Goal: Transaction & Acquisition: Obtain resource

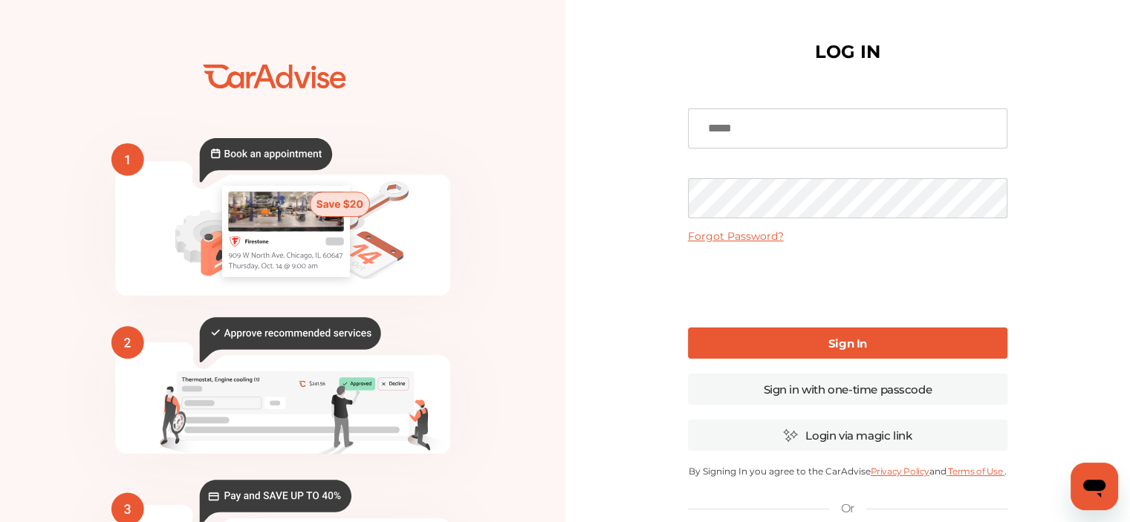
click at [784, 124] on input at bounding box center [847, 128] width 319 height 40
type input "**********"
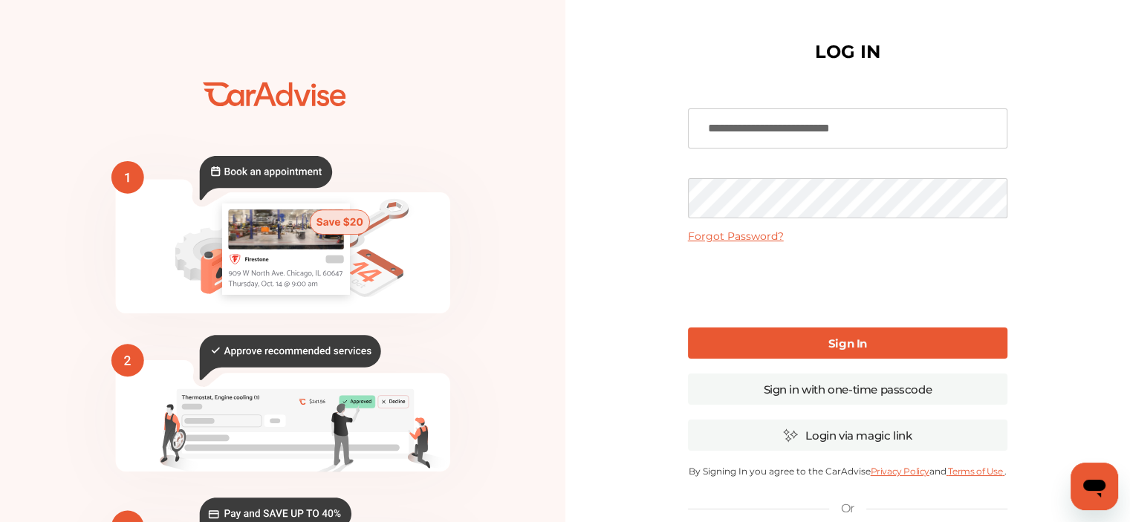
click at [835, 339] on b "Sign In" at bounding box center [847, 343] width 39 height 14
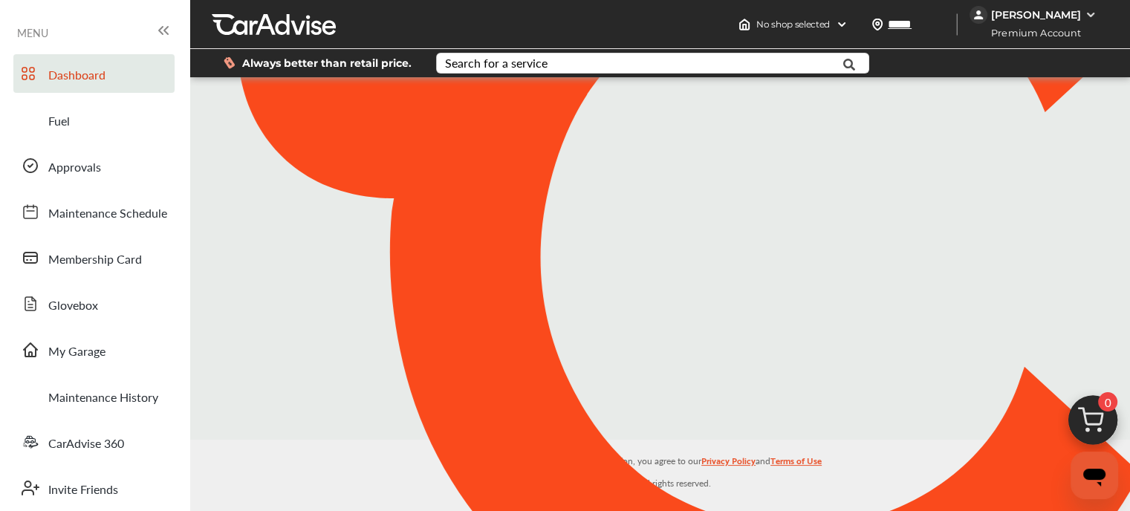
type input "*****"
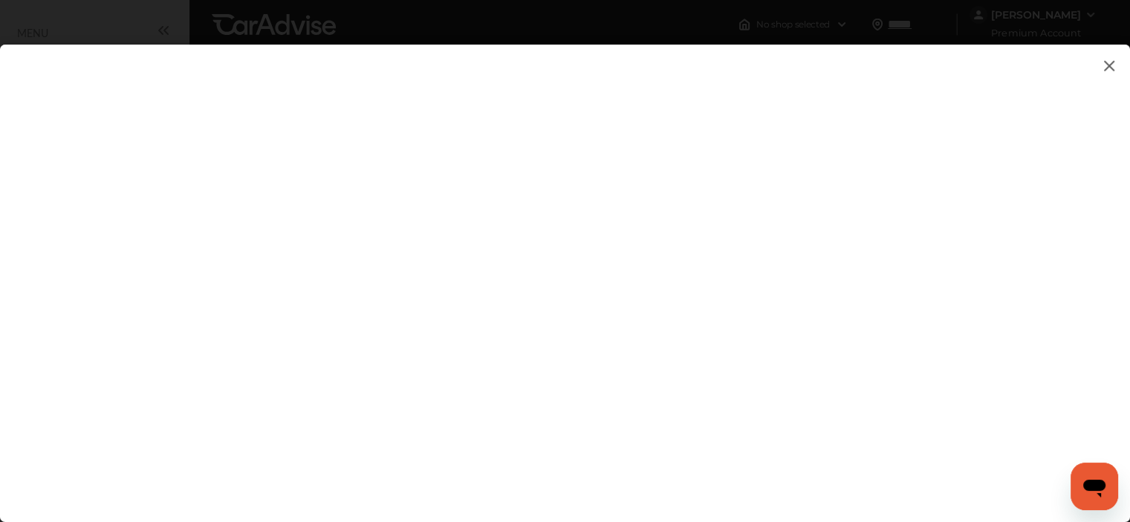
click at [503, 145] on flutter-view at bounding box center [565, 269] width 1130 height 448
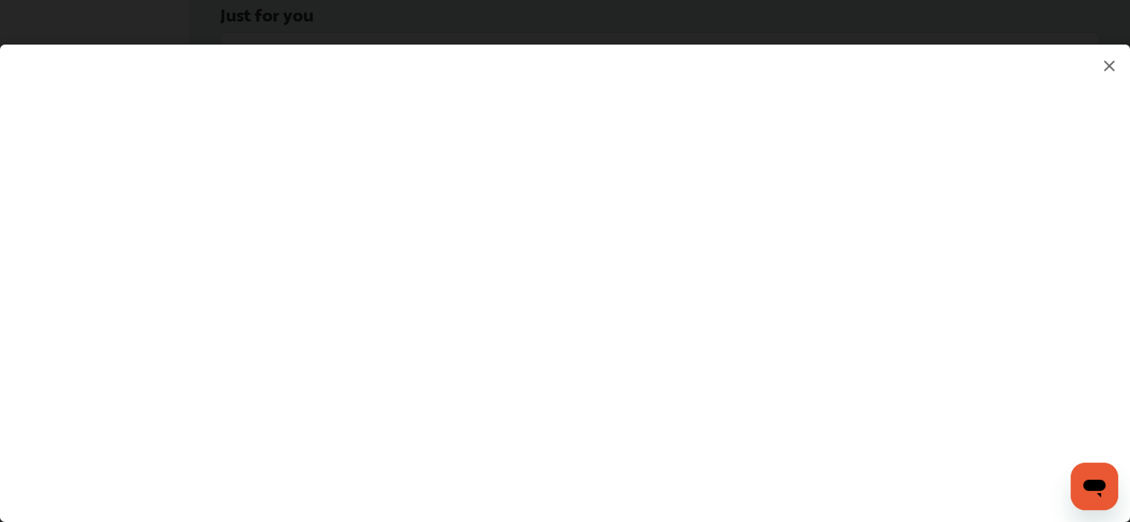
scroll to position [1658, 0]
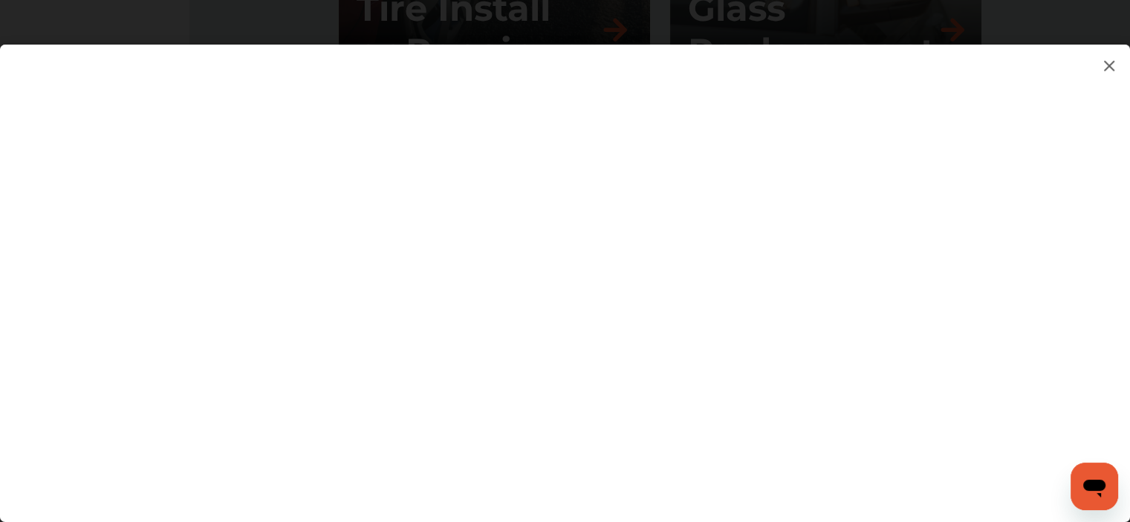
click at [1043, 180] on flutter-view at bounding box center [565, 269] width 1130 height 448
click at [969, 282] on flutter-view at bounding box center [565, 269] width 1130 height 448
click at [1128, 448] on flutter-view at bounding box center [565, 269] width 1130 height 448
click at [970, 282] on flutter-view at bounding box center [565, 269] width 1130 height 448
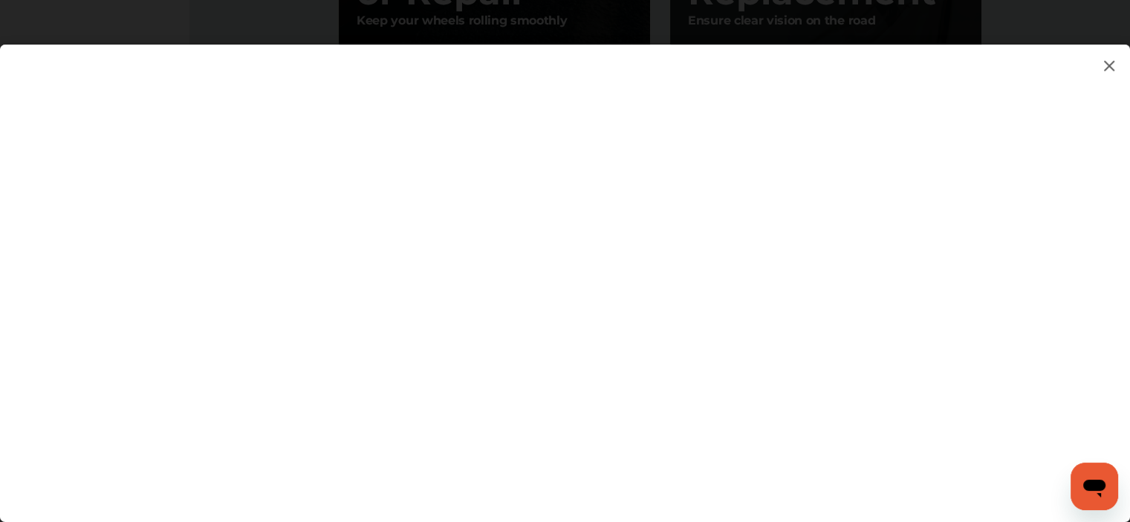
click at [970, 282] on flutter-view at bounding box center [565, 269] width 1130 height 448
click at [1105, 63] on img at bounding box center [1109, 65] width 18 height 19
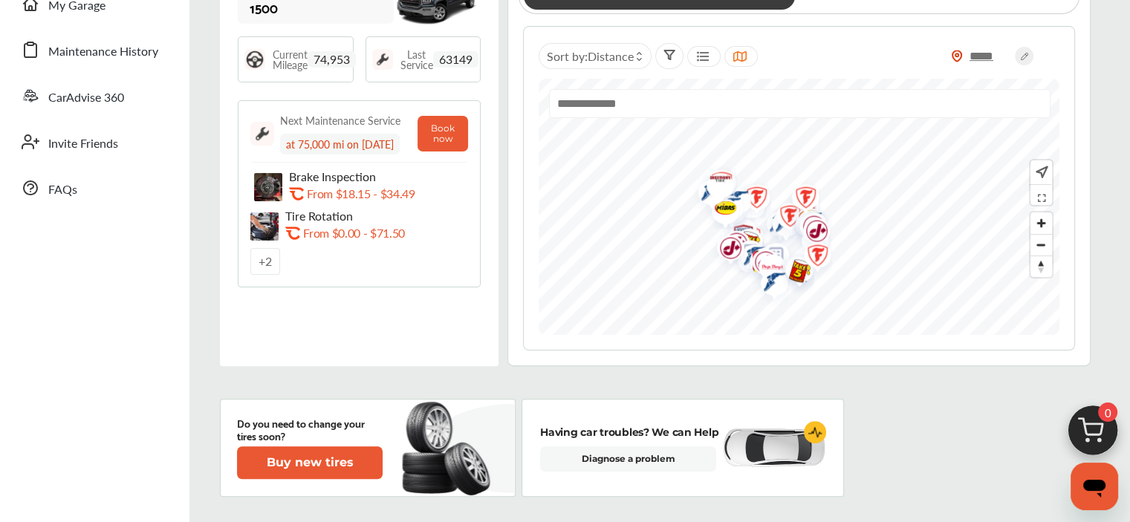
scroll to position [0, 0]
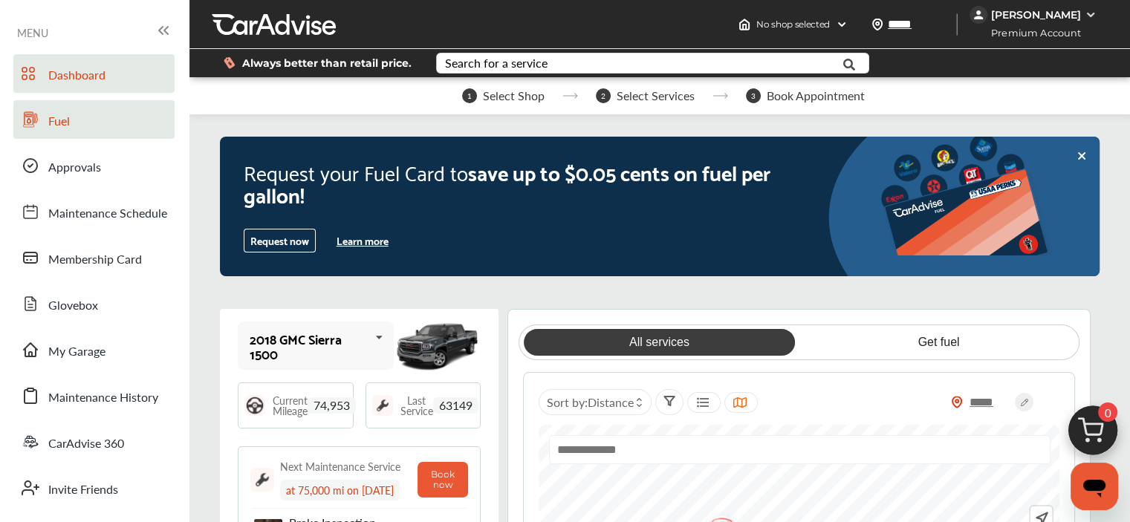
click at [52, 121] on span "Fuel" at bounding box center [59, 121] width 22 height 19
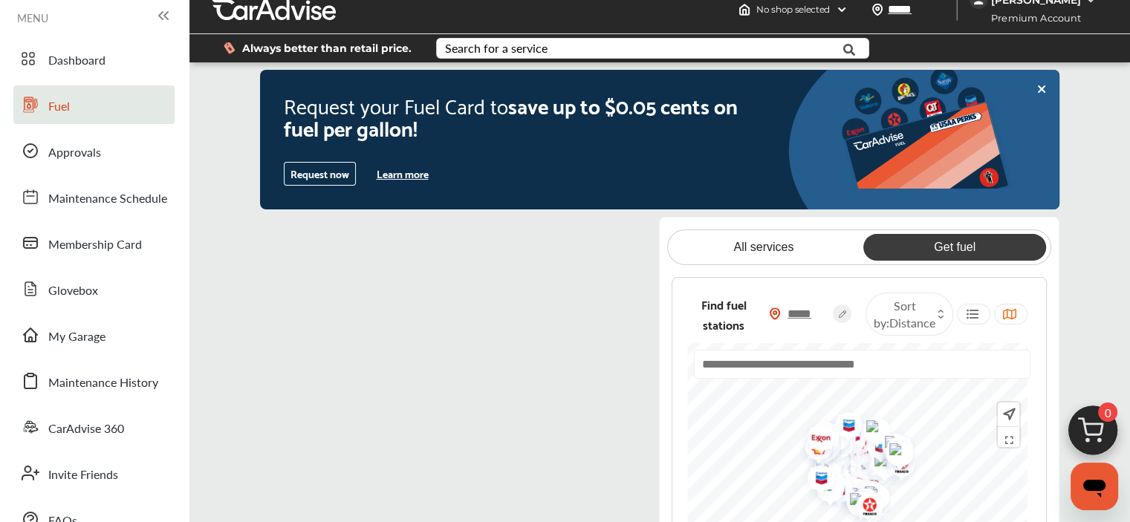
scroll to position [13, 0]
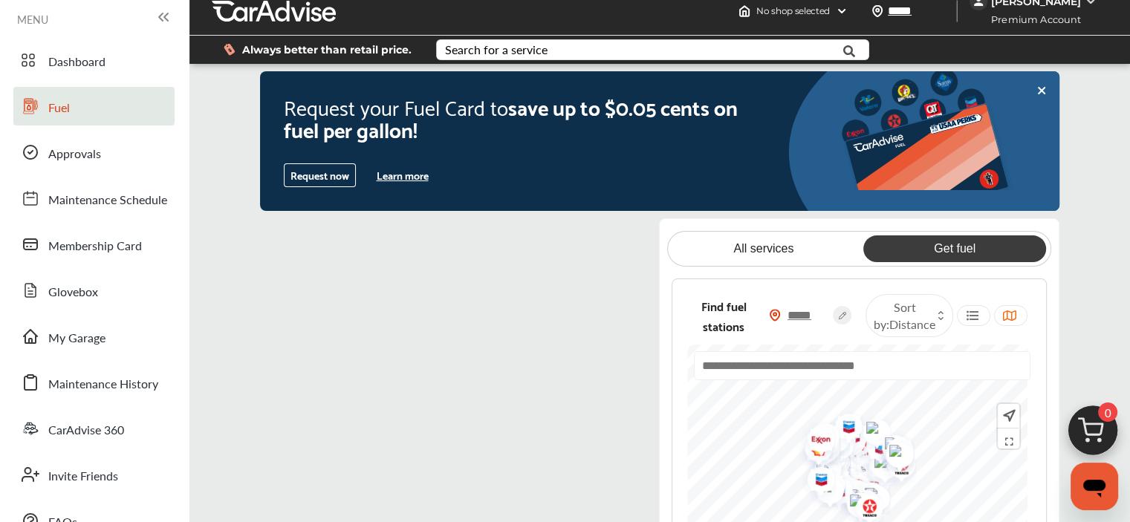
click at [406, 172] on button "Learn more" at bounding box center [402, 175] width 64 height 22
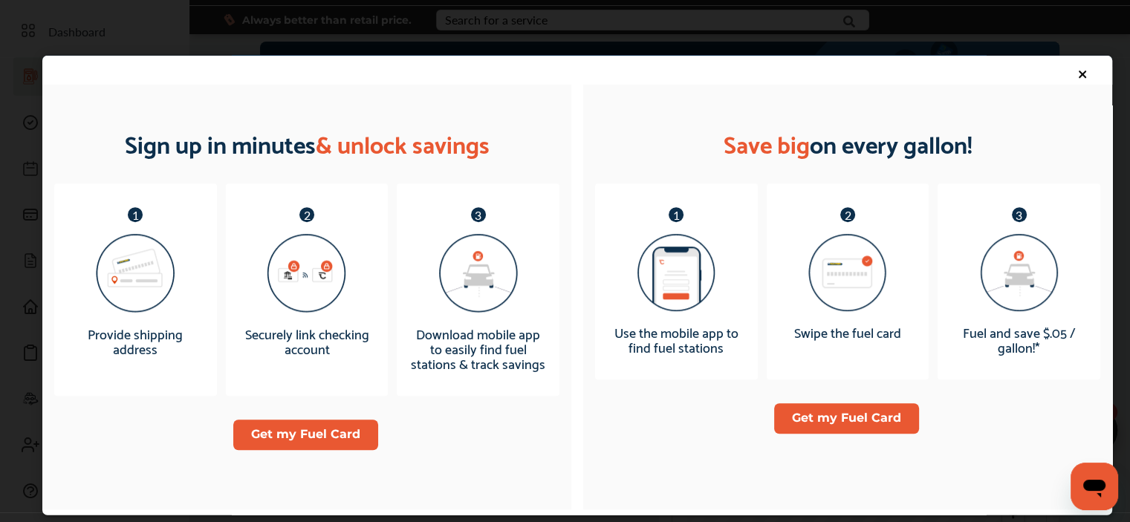
scroll to position [900, 0]
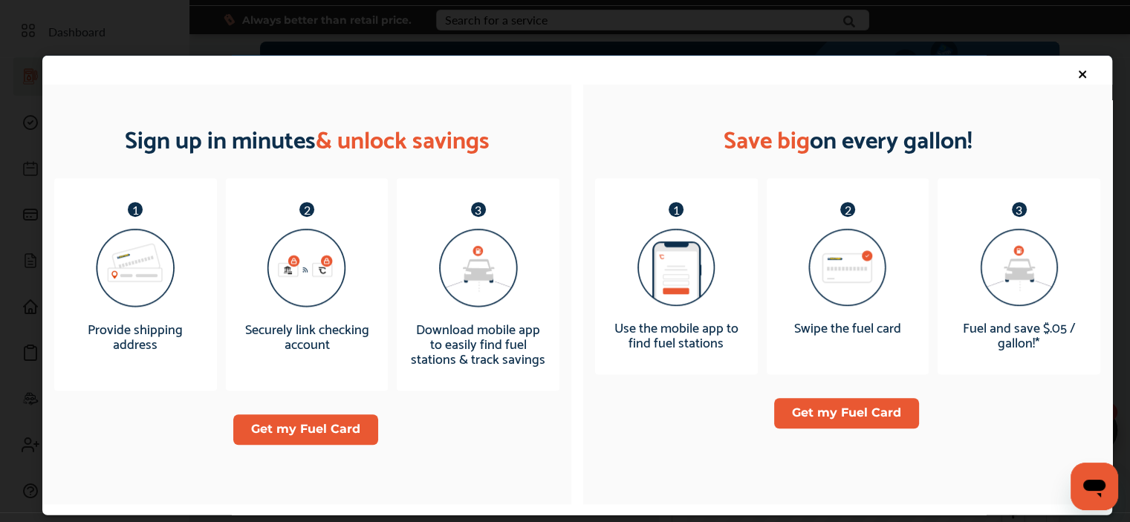
click at [1076, 69] on icon at bounding box center [1082, 74] width 12 height 12
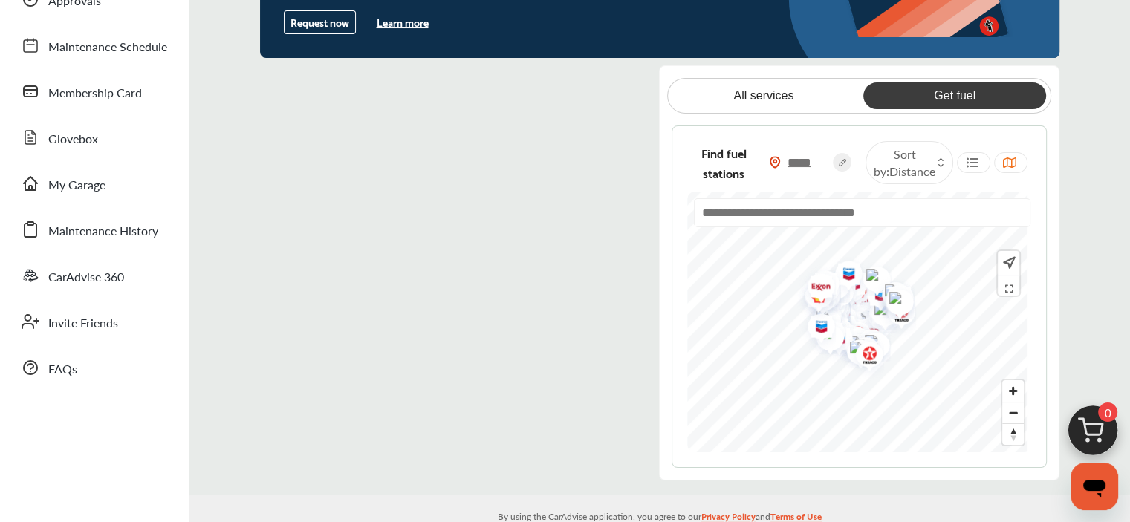
scroll to position [190, 0]
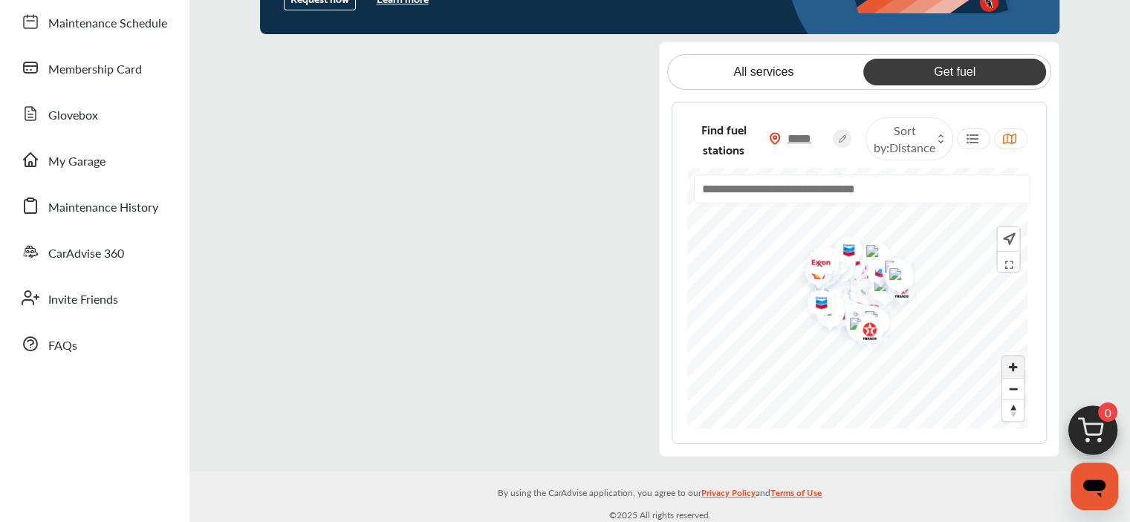
click at [1012, 361] on span "Zoom in" at bounding box center [1013, 368] width 22 height 22
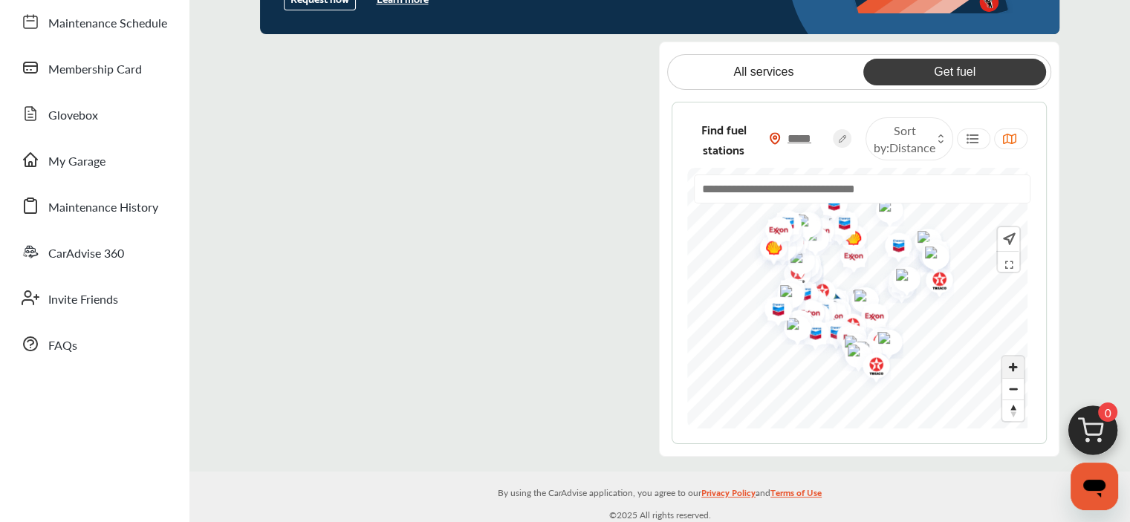
click at [1012, 361] on span "Zoom in" at bounding box center [1013, 368] width 22 height 22
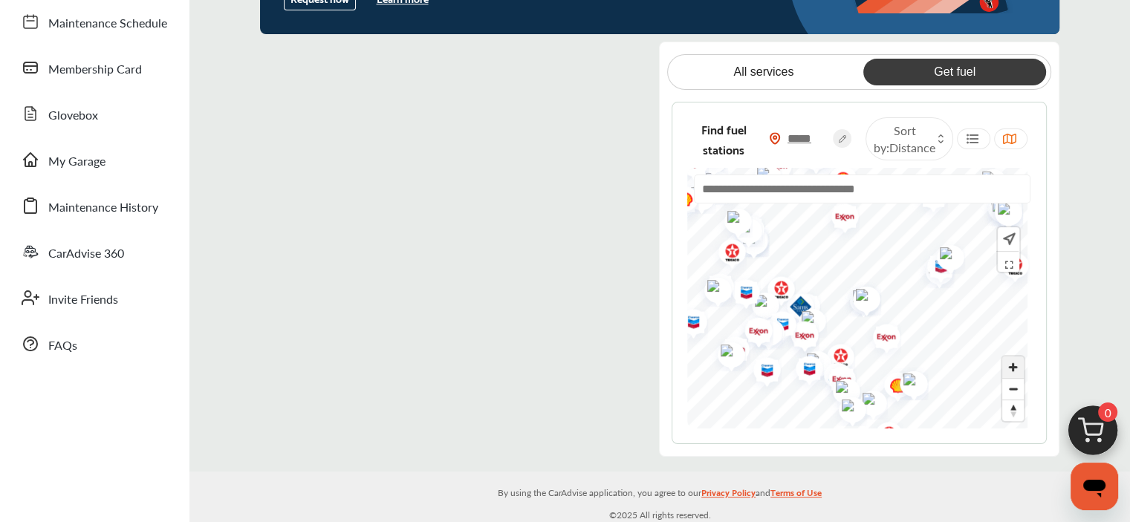
click at [1012, 361] on span "Zoom in" at bounding box center [1013, 368] width 22 height 22
